Goal: Navigation & Orientation: Find specific page/section

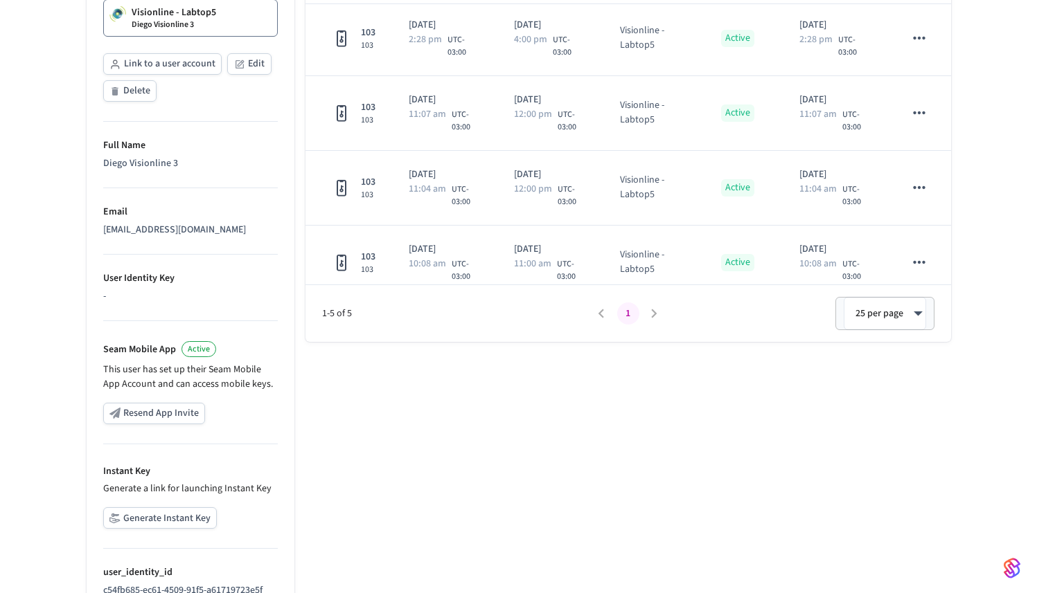
scroll to position [384, 0]
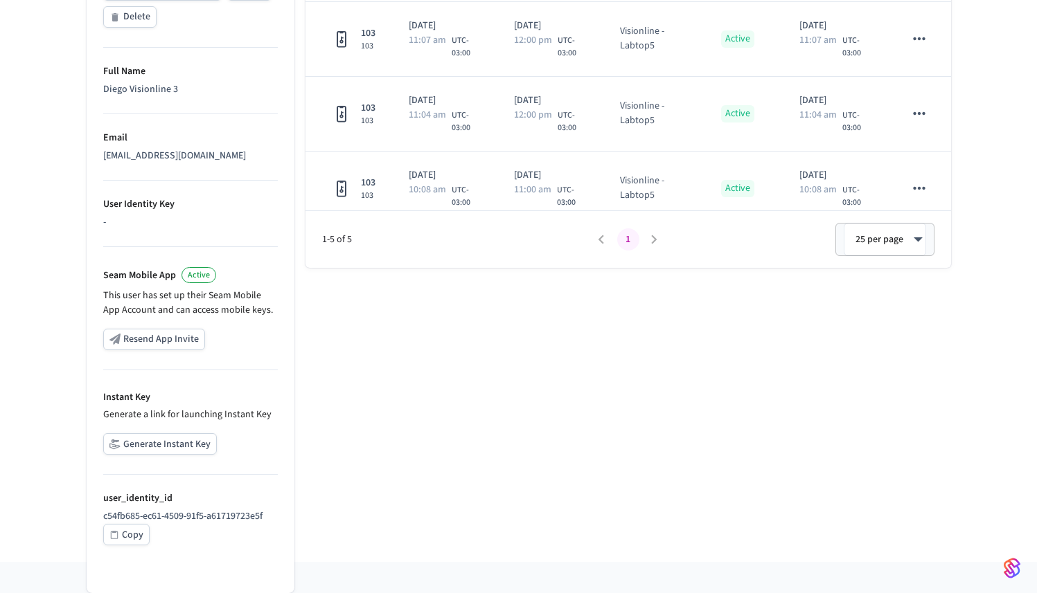
click at [171, 441] on button "Generate Instant Key" at bounding box center [160, 443] width 114 height 21
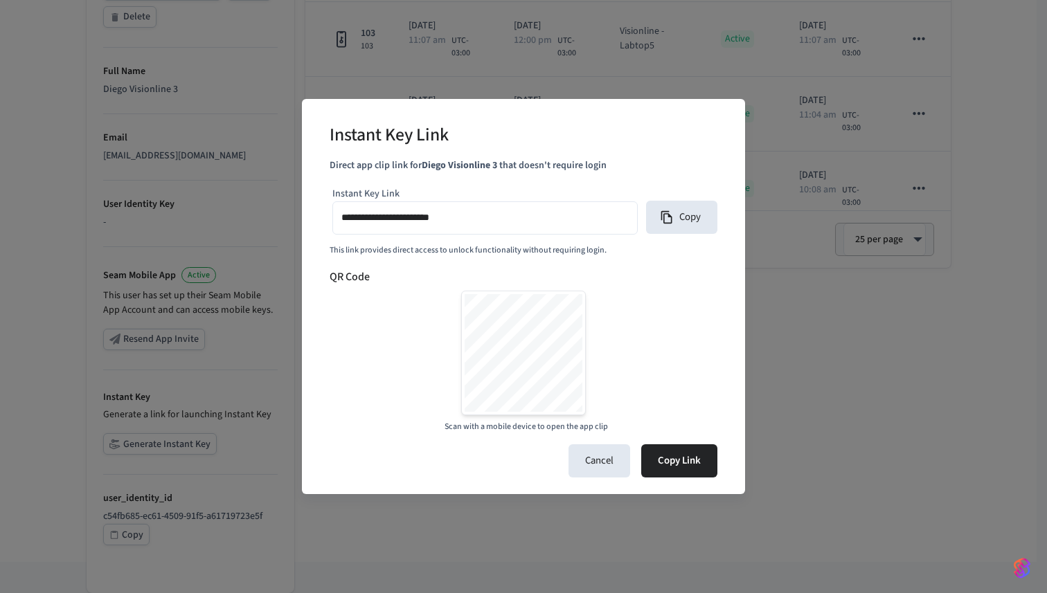
type input "**********"
click at [592, 455] on button "Cancel" at bounding box center [600, 461] width 62 height 33
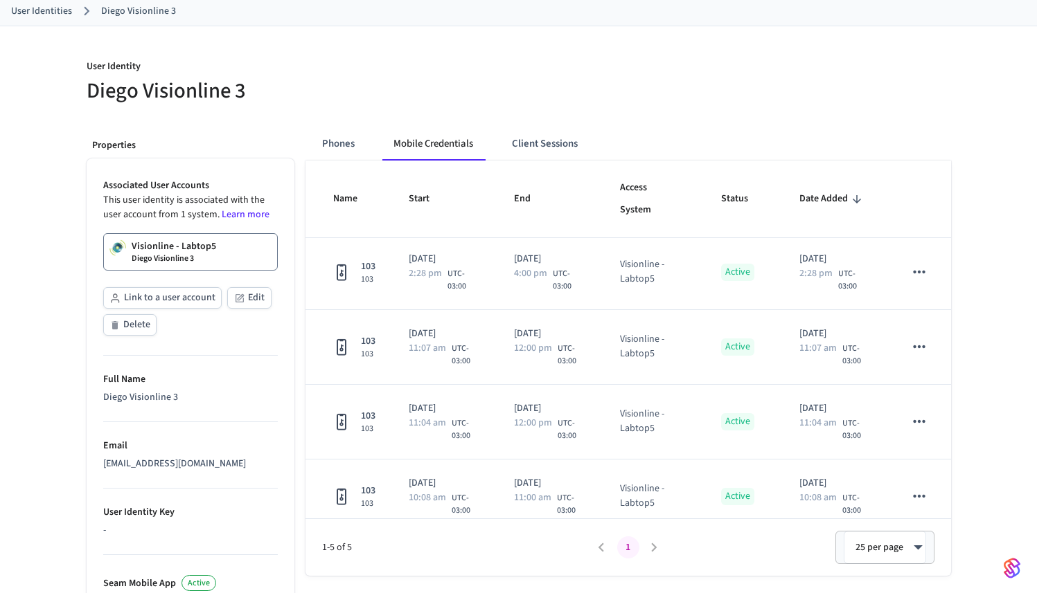
scroll to position [0, 0]
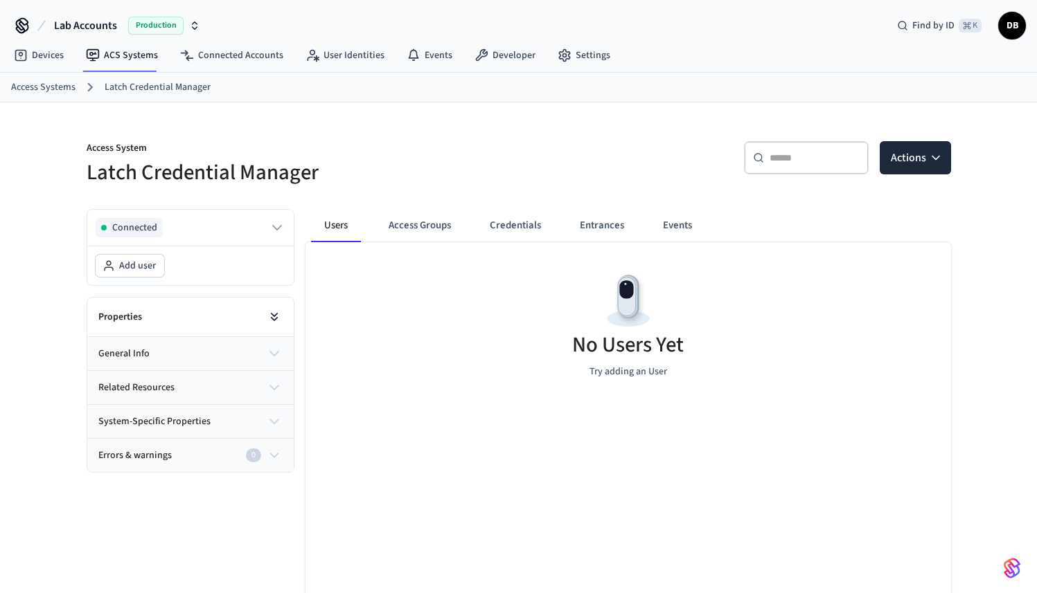
click at [271, 316] on icon at bounding box center [274, 317] width 14 height 14
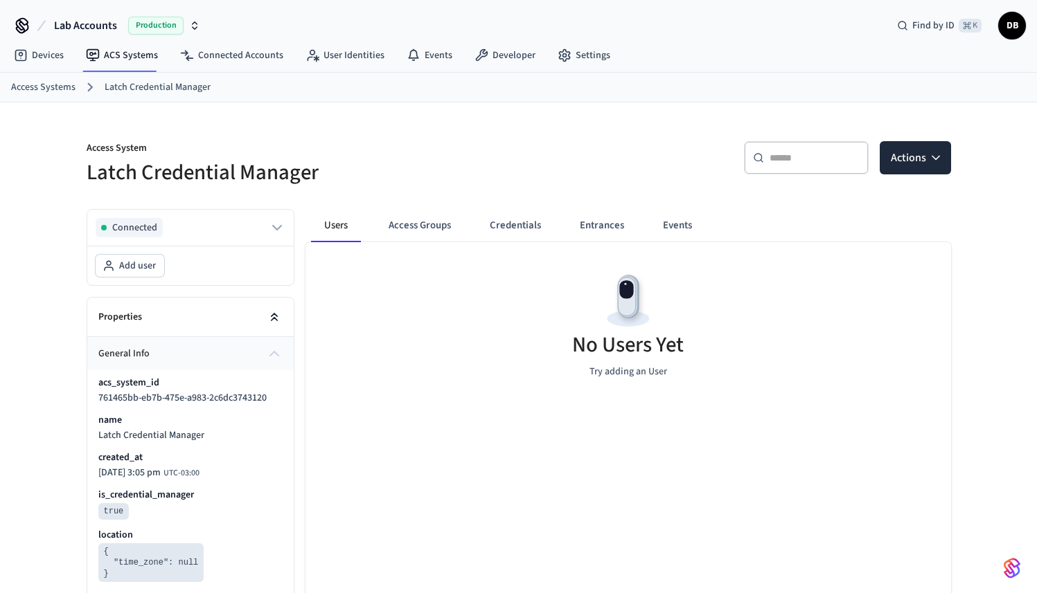
click at [271, 316] on icon at bounding box center [274, 315] width 6 height 3
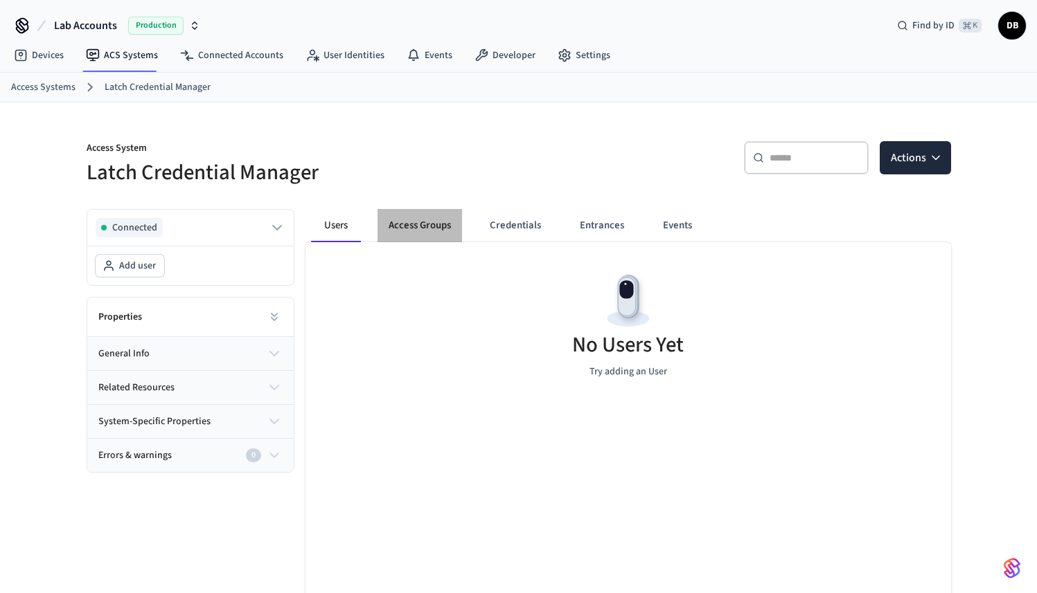
click at [429, 229] on button "Access Groups" at bounding box center [419, 225] width 84 height 33
click at [479, 225] on button "Credentials" at bounding box center [513, 225] width 73 height 33
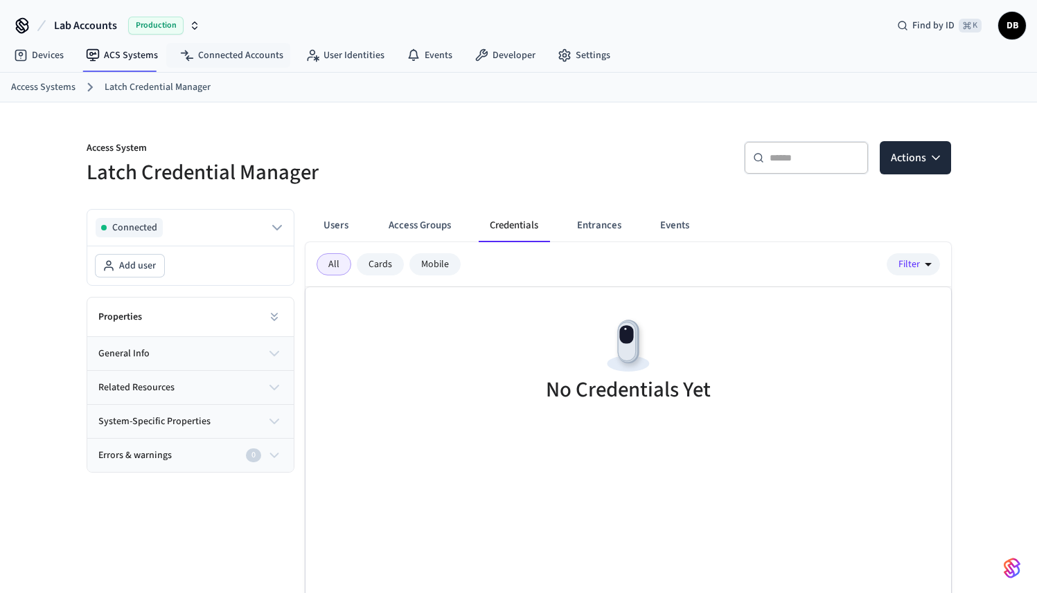
click at [184, 28] on div "Production" at bounding box center [164, 26] width 72 height 18
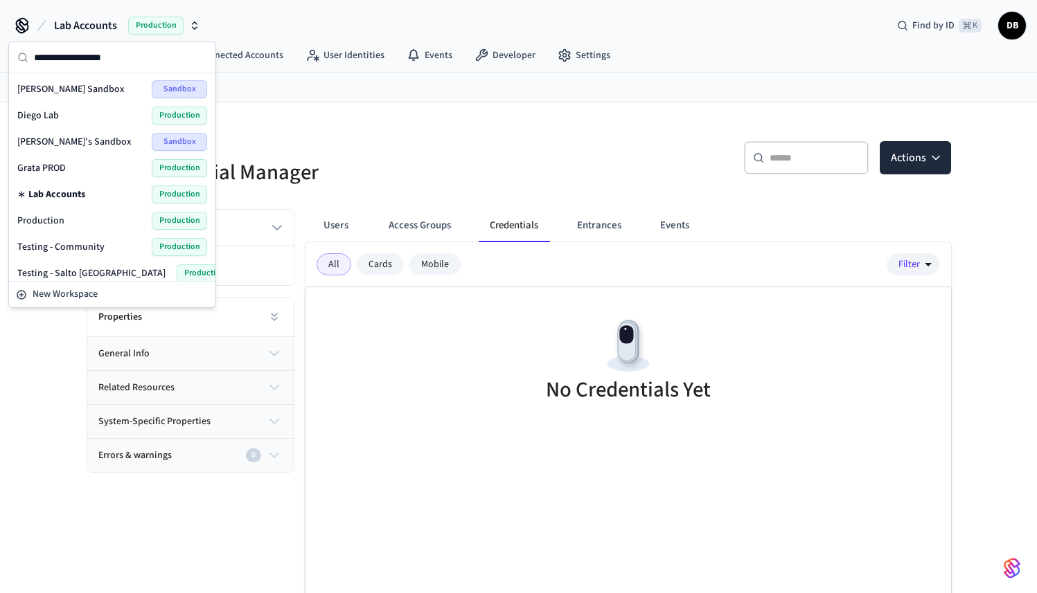
click at [57, 217] on span "Production" at bounding box center [40, 221] width 47 height 14
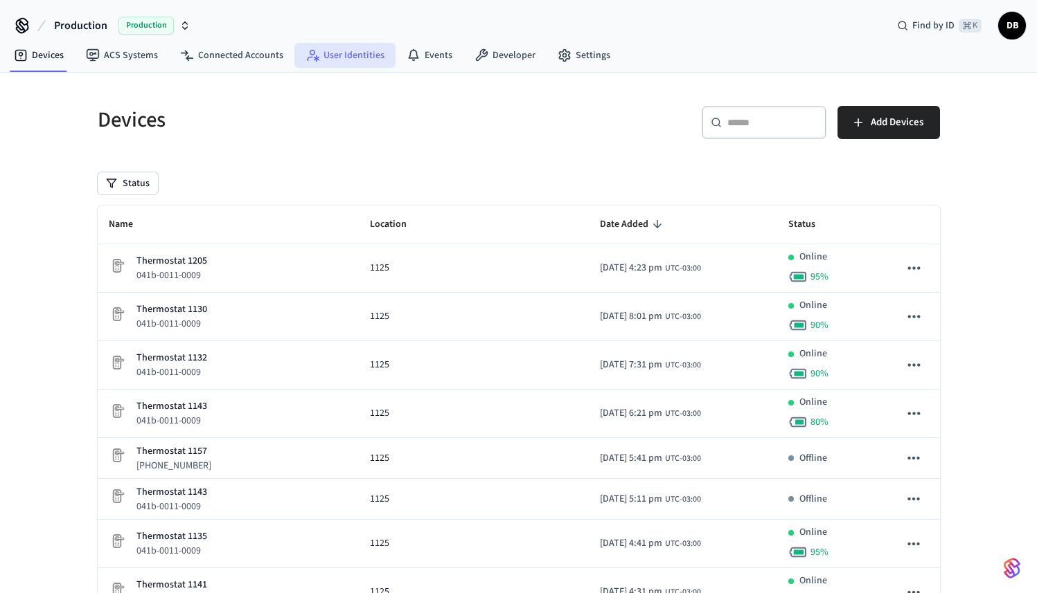
click at [380, 57] on link "User Identities" at bounding box center [344, 55] width 101 height 25
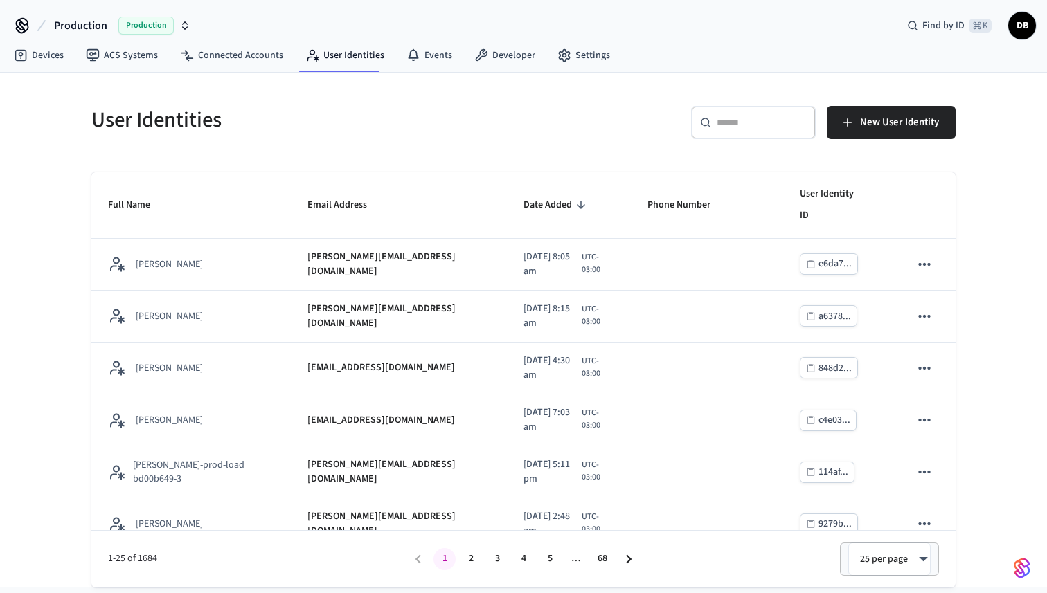
click at [788, 127] on input "text" at bounding box center [762, 123] width 90 height 14
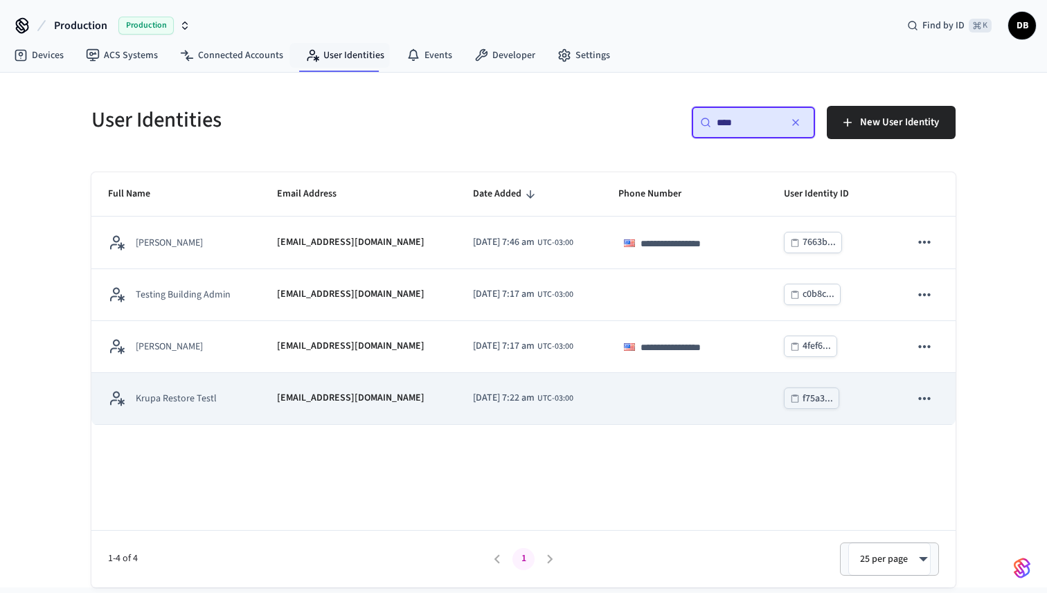
type input "****"
click at [283, 398] on p "krupa_restore@mailinator.com" at bounding box center [350, 398] width 147 height 15
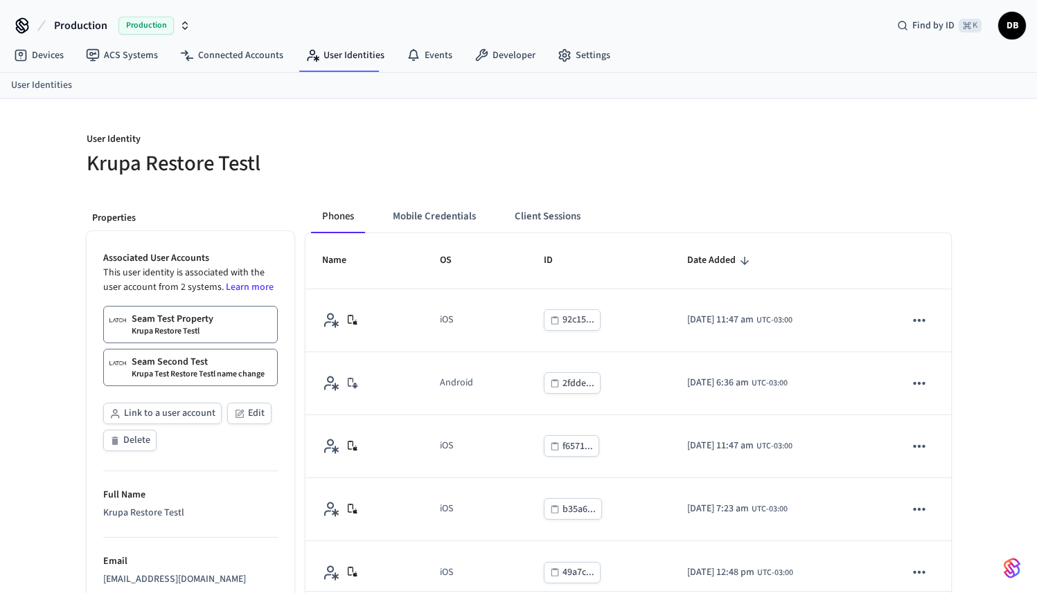
click at [562, 154] on div at bounding box center [739, 154] width 424 height 44
click at [139, 60] on link "ACS Systems" at bounding box center [122, 55] width 94 height 25
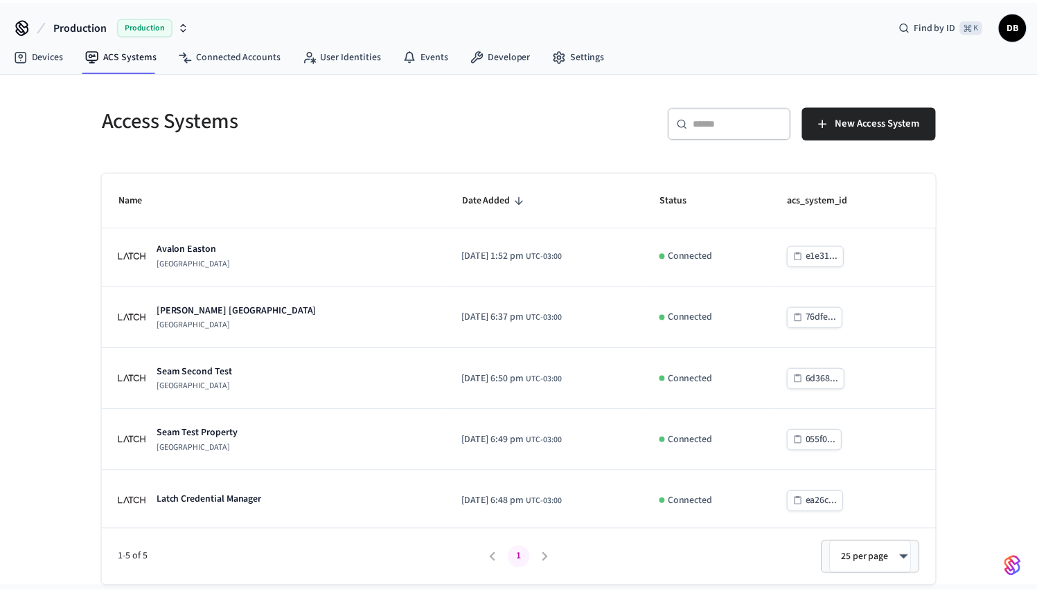
scroll to position [6, 0]
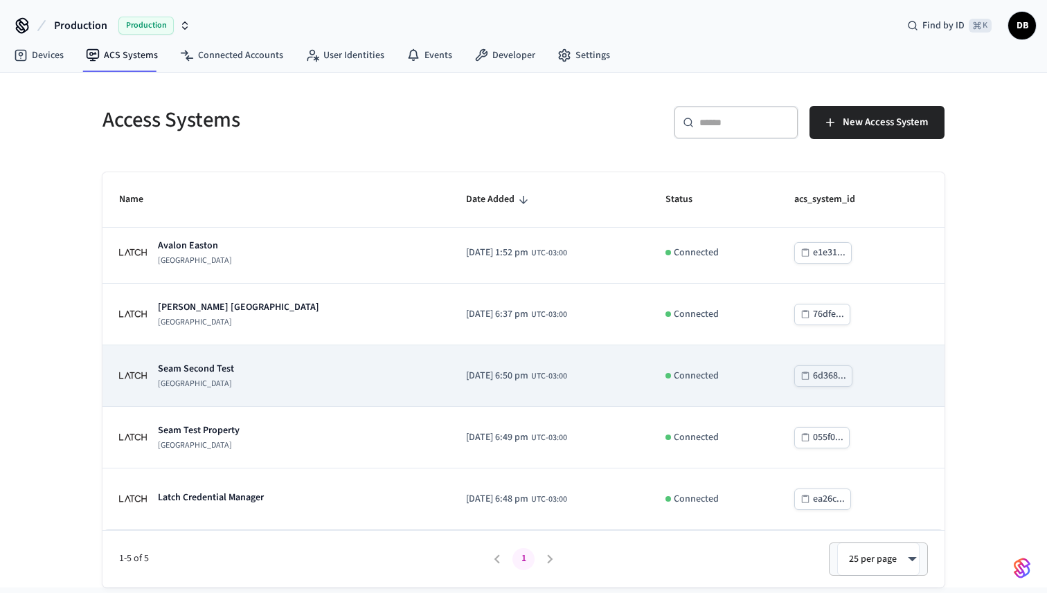
click at [173, 369] on p "Seam Second Test" at bounding box center [196, 369] width 76 height 14
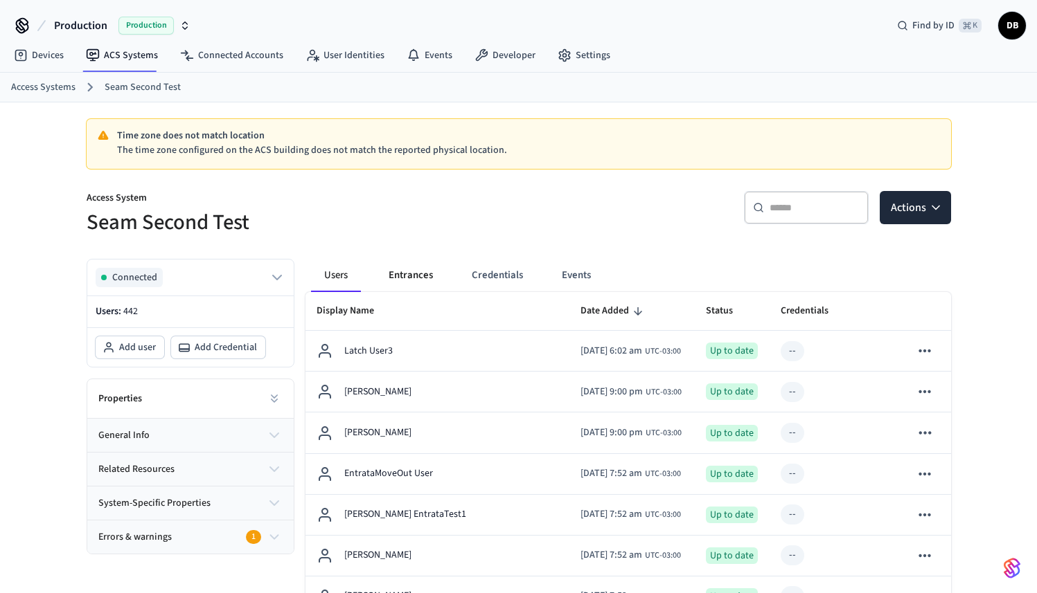
click at [401, 274] on button "Entrances" at bounding box center [410, 275] width 66 height 33
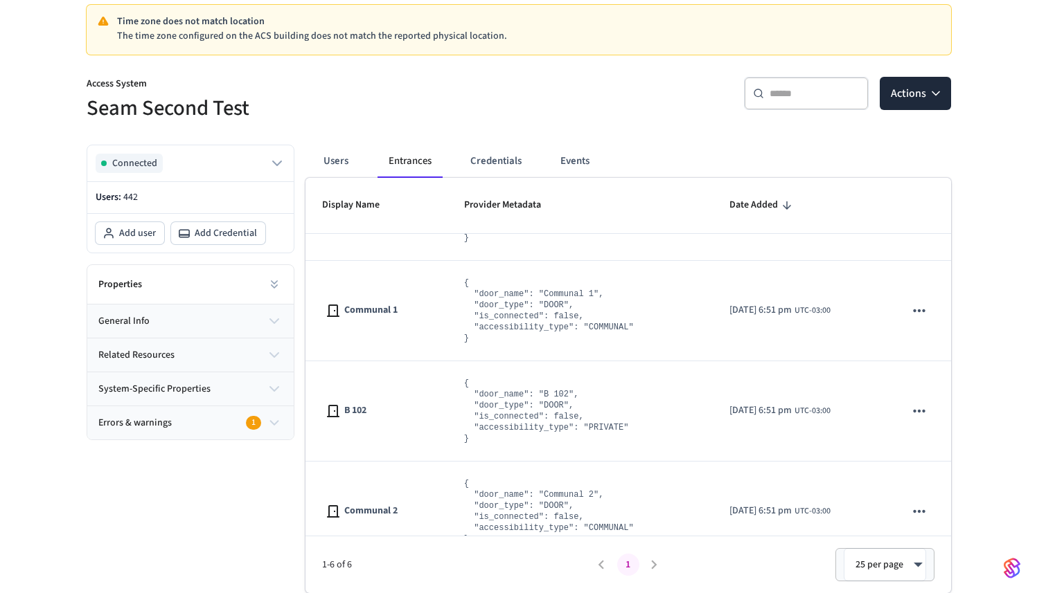
scroll to position [301, 0]
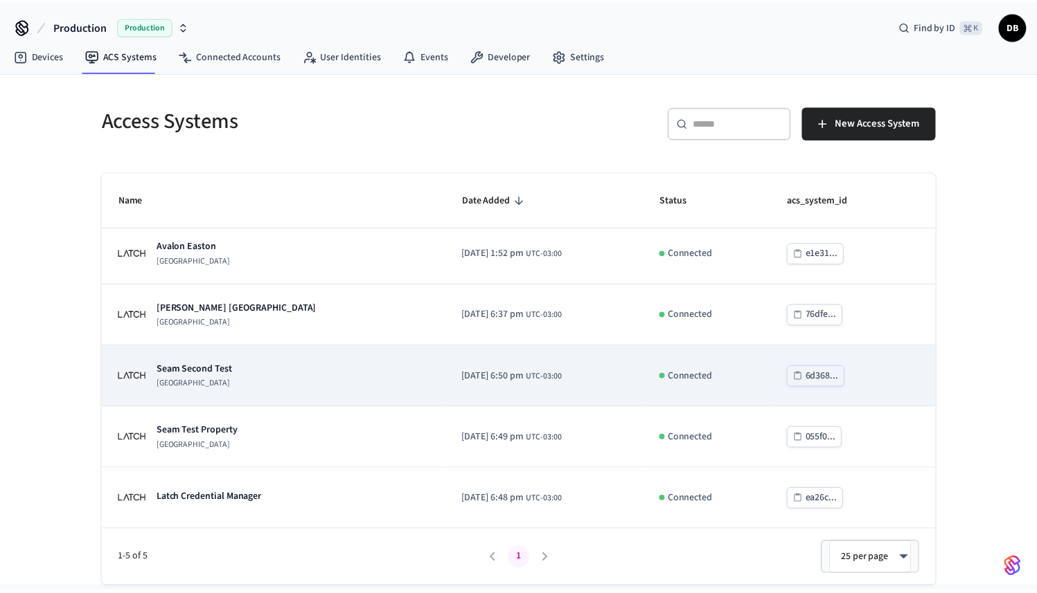
scroll to position [6, 0]
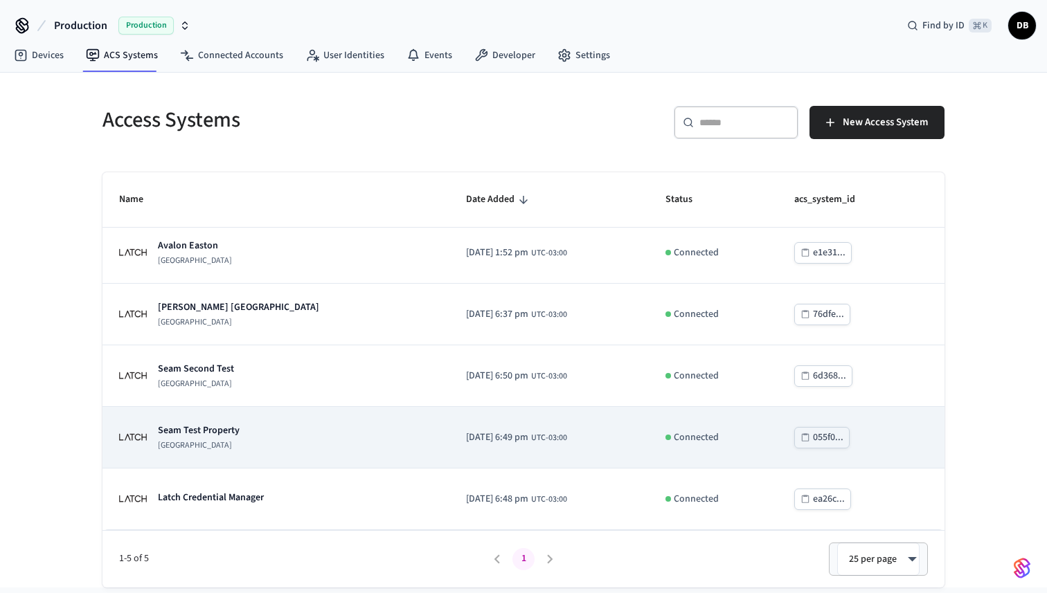
click at [235, 431] on p "Seam Test Property" at bounding box center [199, 431] width 82 height 14
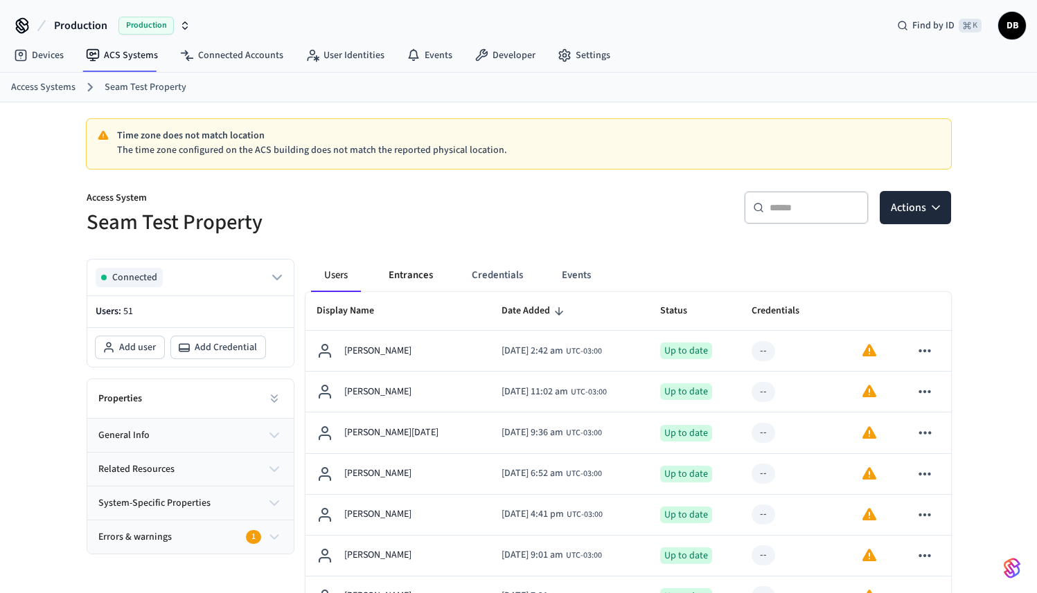
click at [424, 278] on button "Entrances" at bounding box center [410, 275] width 66 height 33
